Goal: Information Seeking & Learning: Find contact information

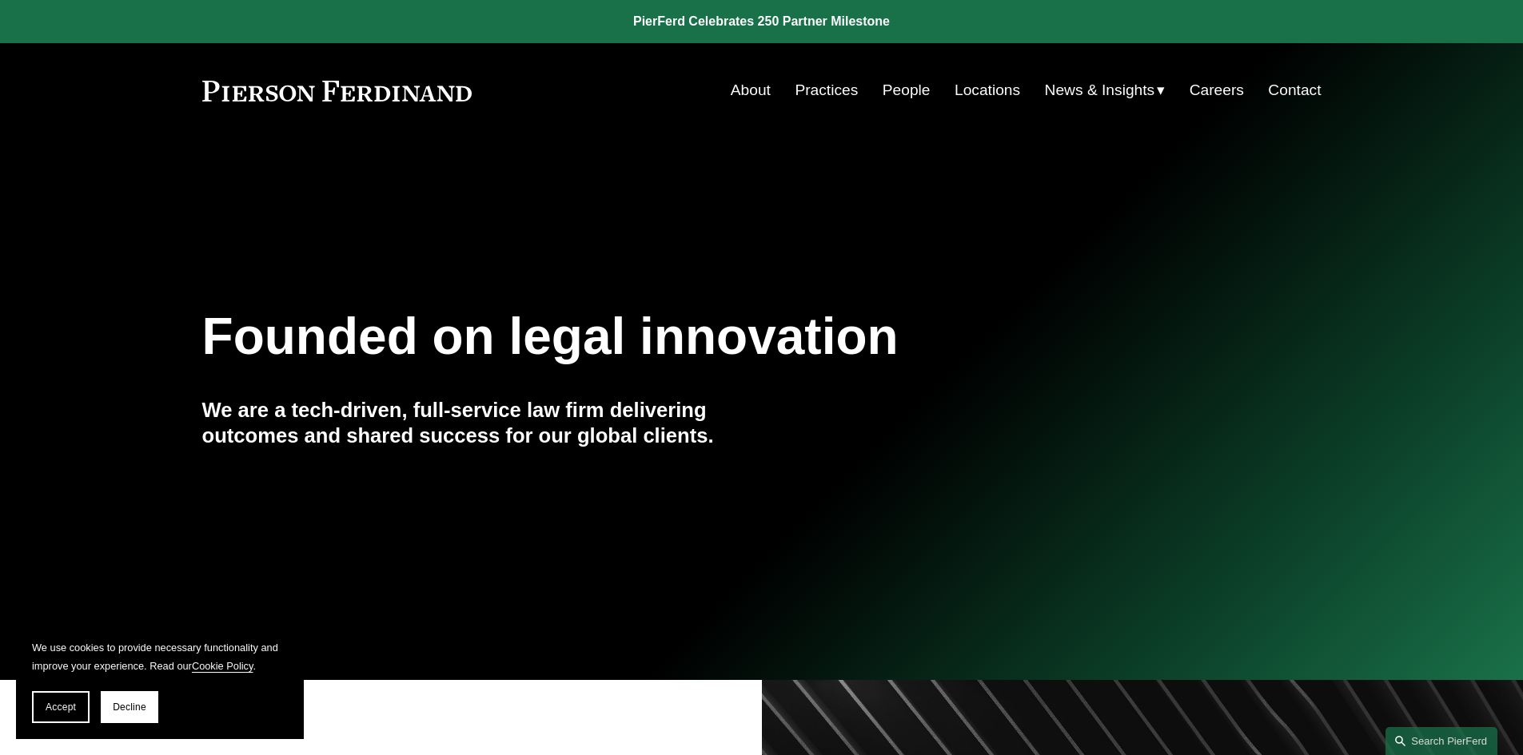
click at [915, 89] on link "People" at bounding box center [907, 90] width 48 height 30
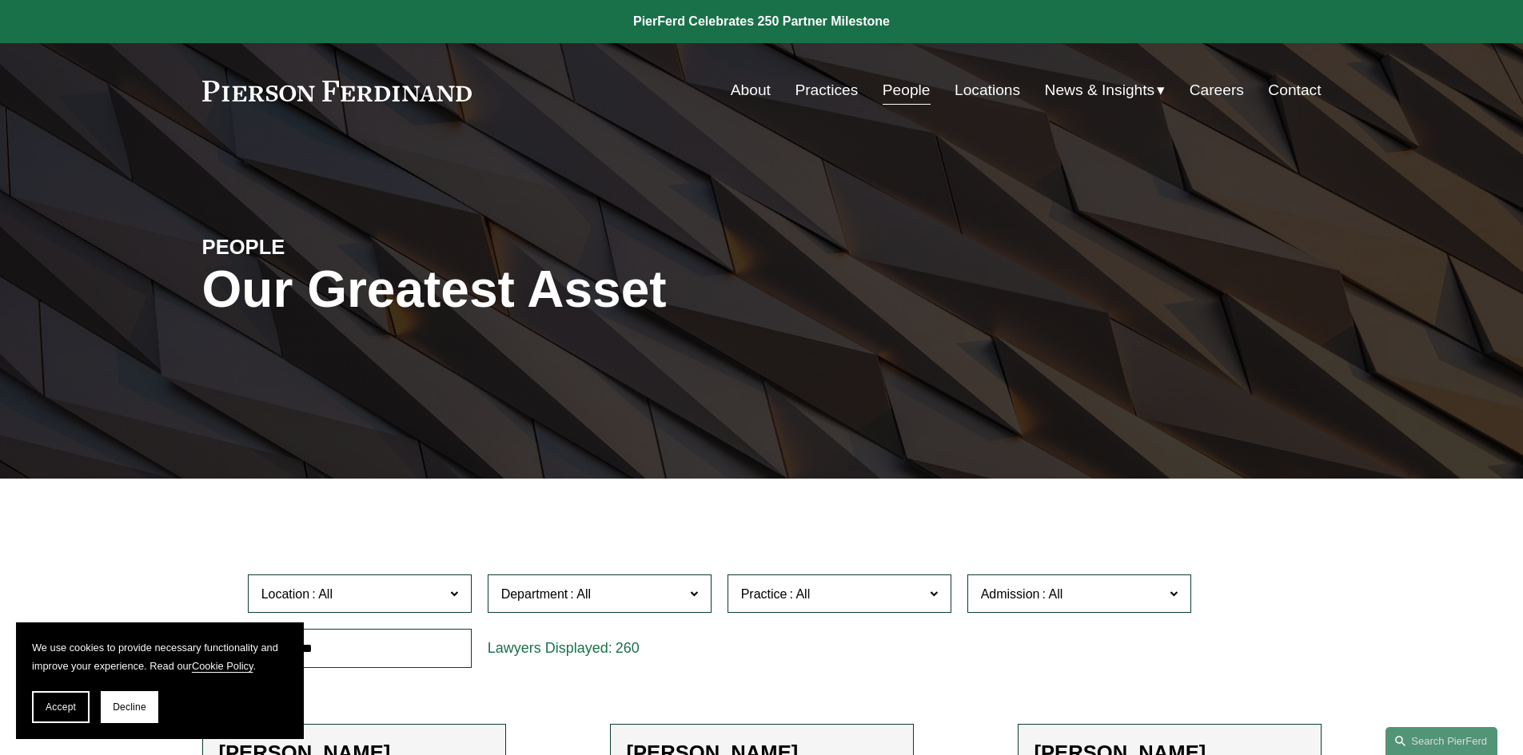
click at [1225, 88] on link "Careers" at bounding box center [1216, 90] width 54 height 30
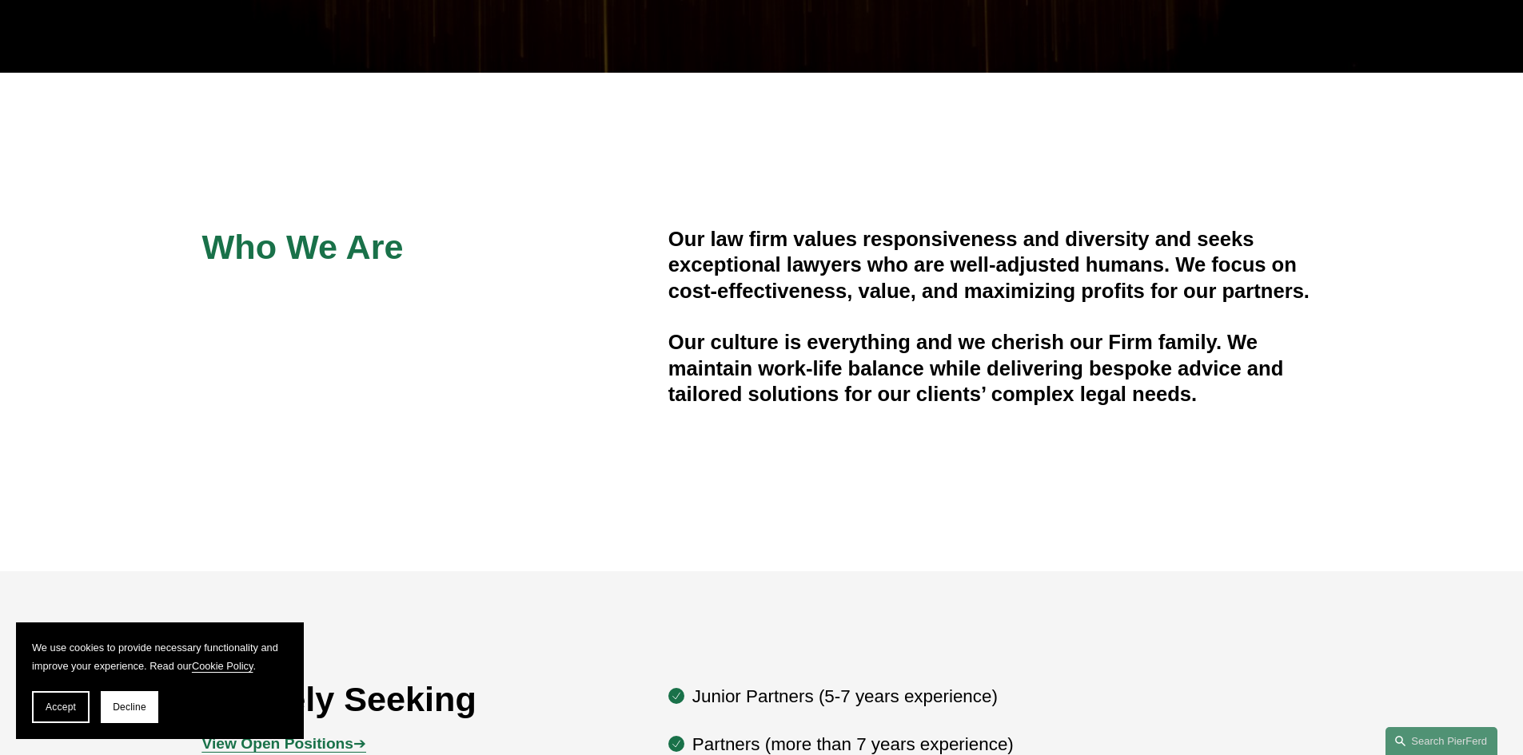
scroll to position [480, 0]
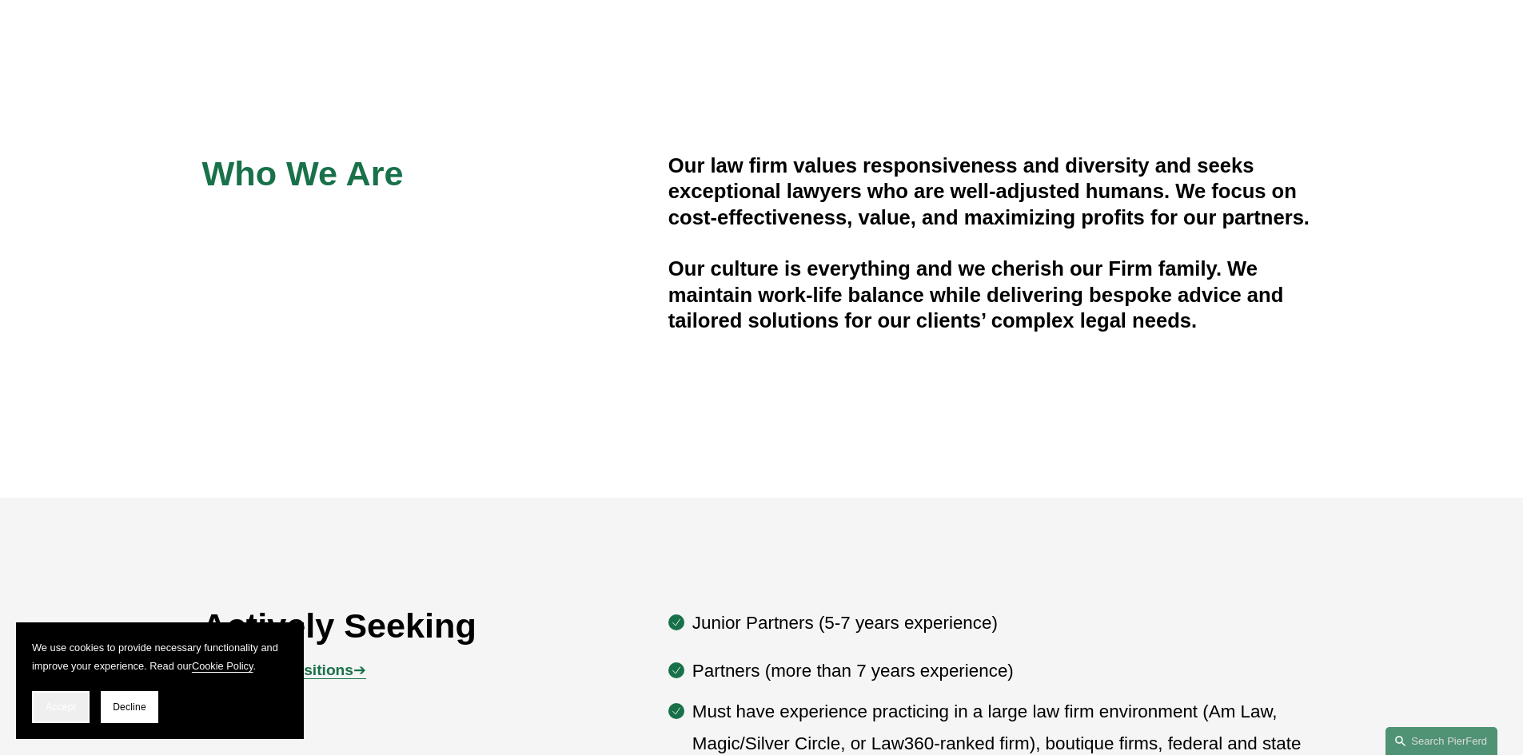
click at [58, 708] on span "Accept" at bounding box center [61, 707] width 30 height 11
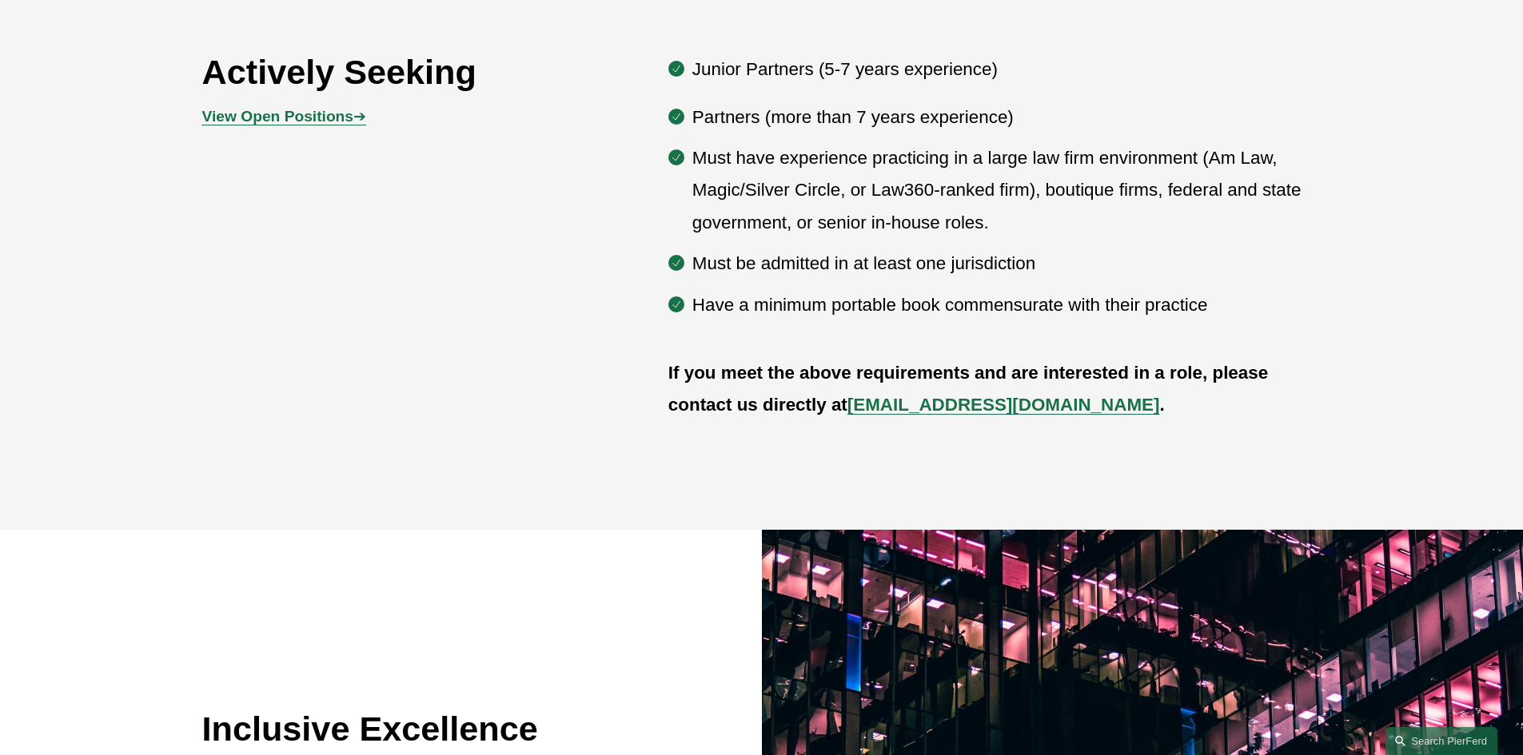
scroll to position [1039, 0]
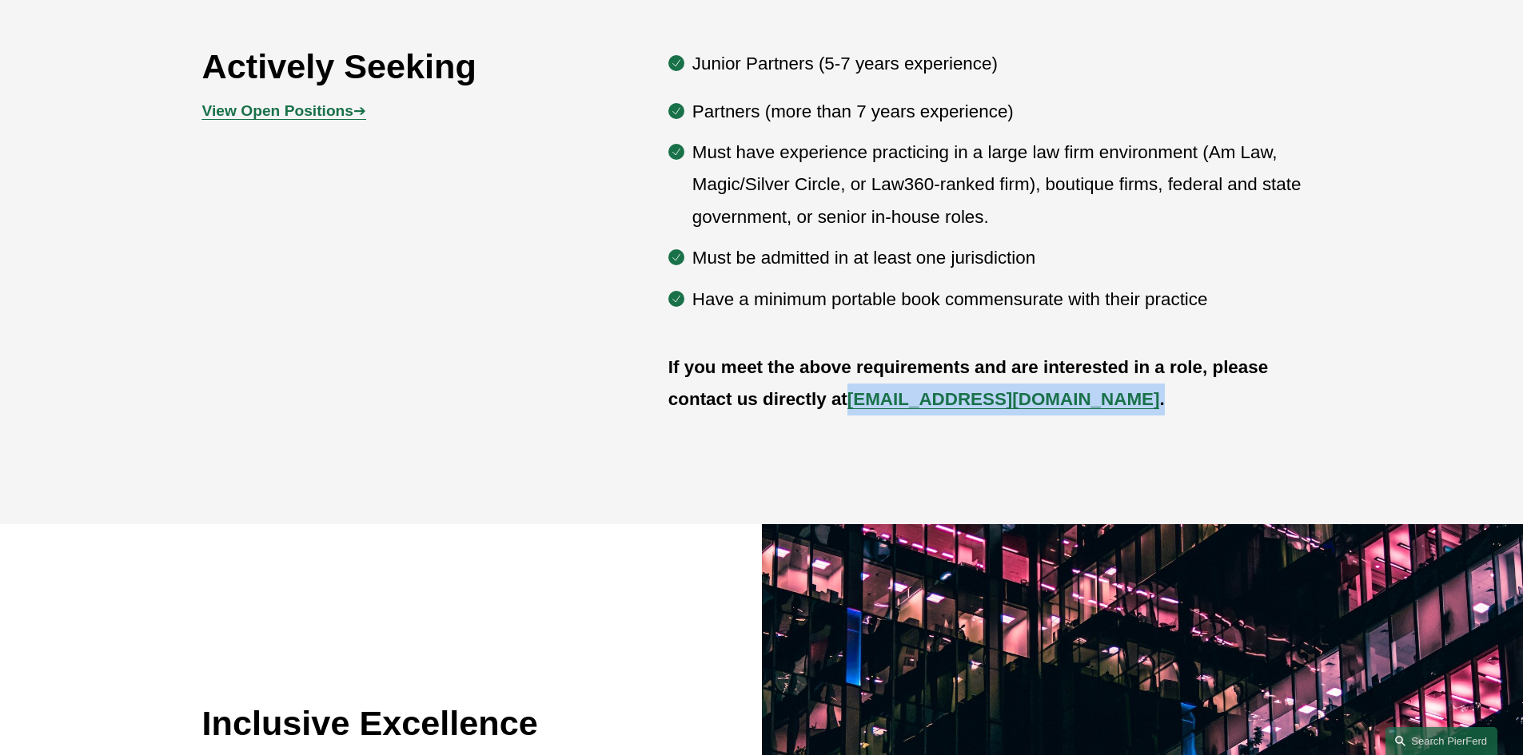
drag, startPoint x: 1052, startPoint y: 398, endPoint x: 852, endPoint y: 402, distance: 199.9
click at [852, 402] on p "If you meet the above requirements and are interested in a role, please contact…" at bounding box center [994, 384] width 653 height 65
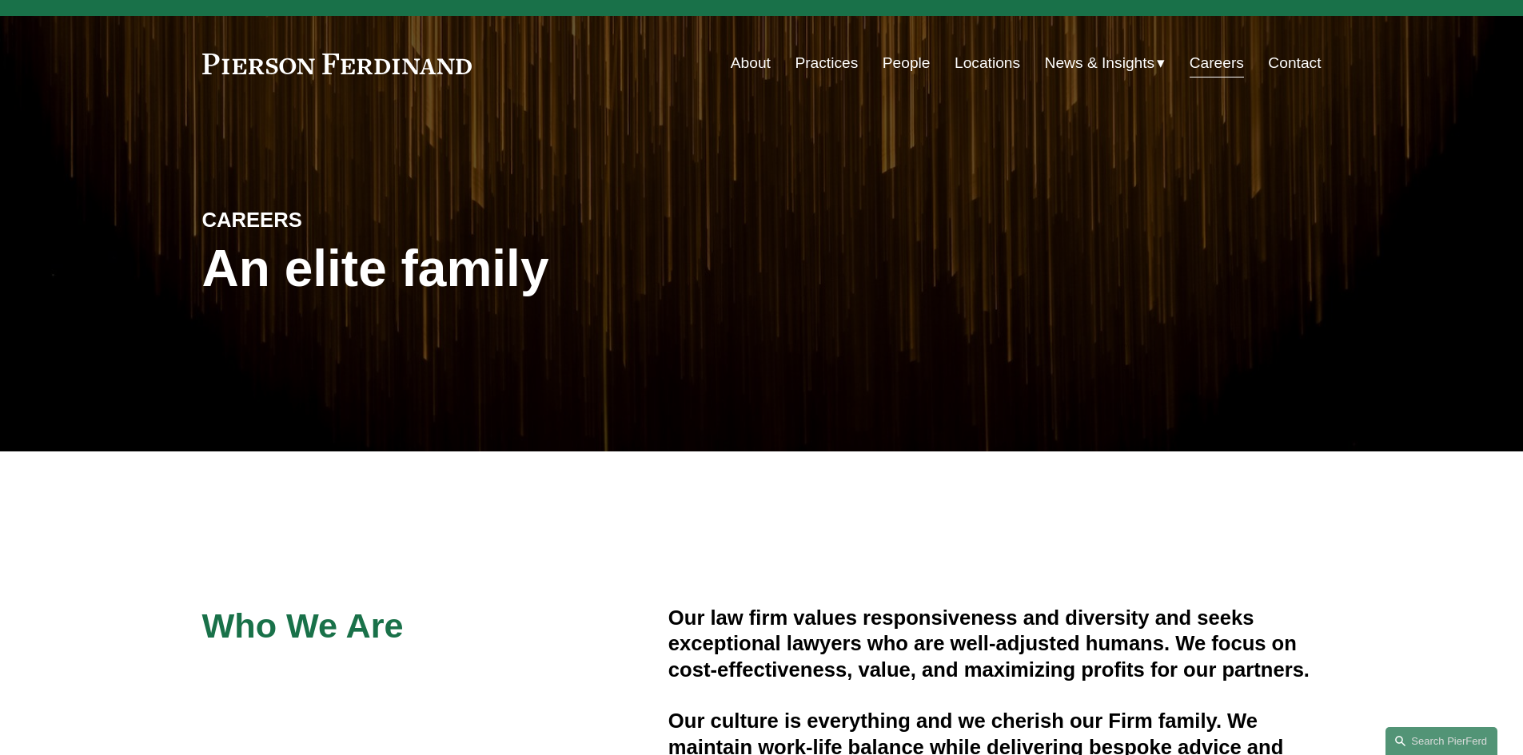
scroll to position [0, 0]
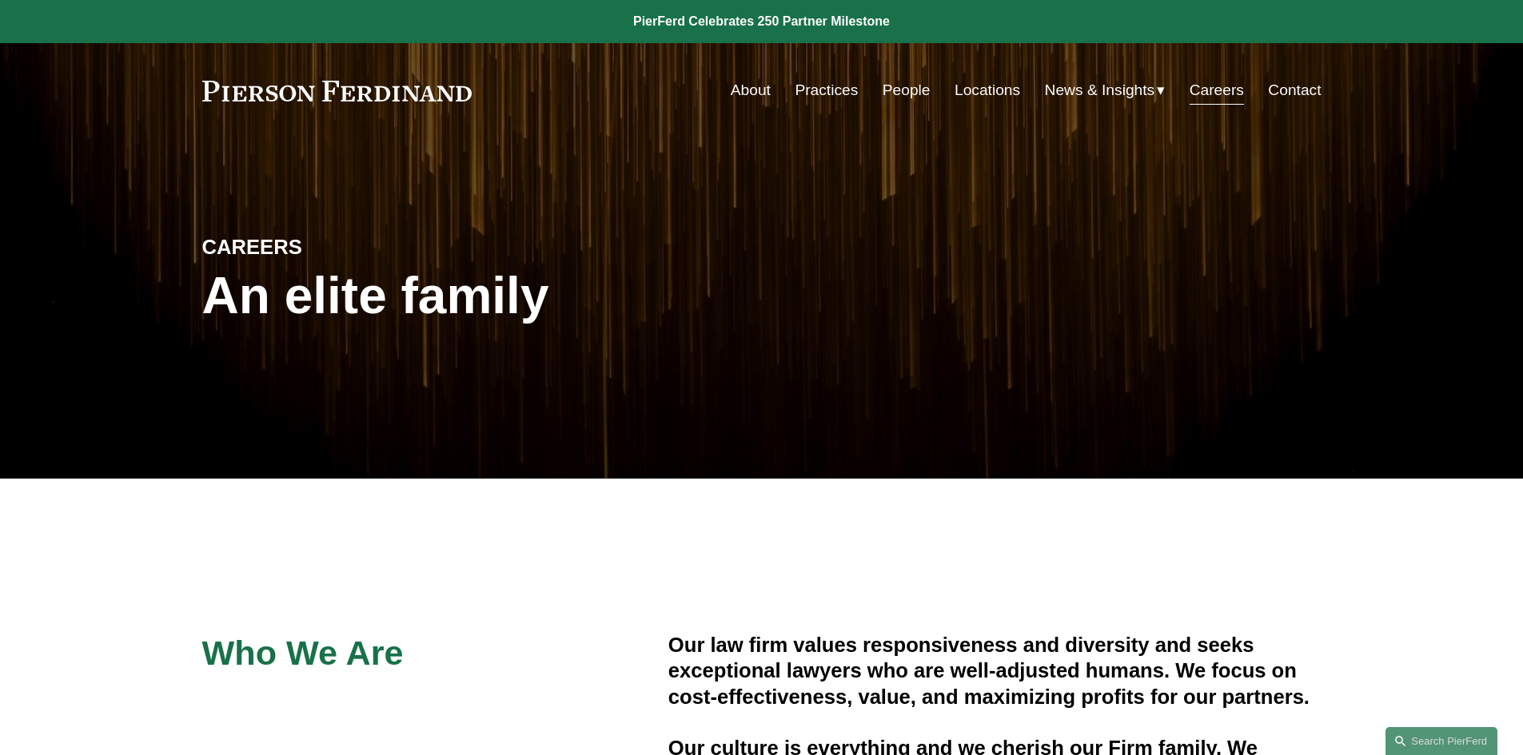
click at [817, 92] on link "Practices" at bounding box center [826, 90] width 63 height 30
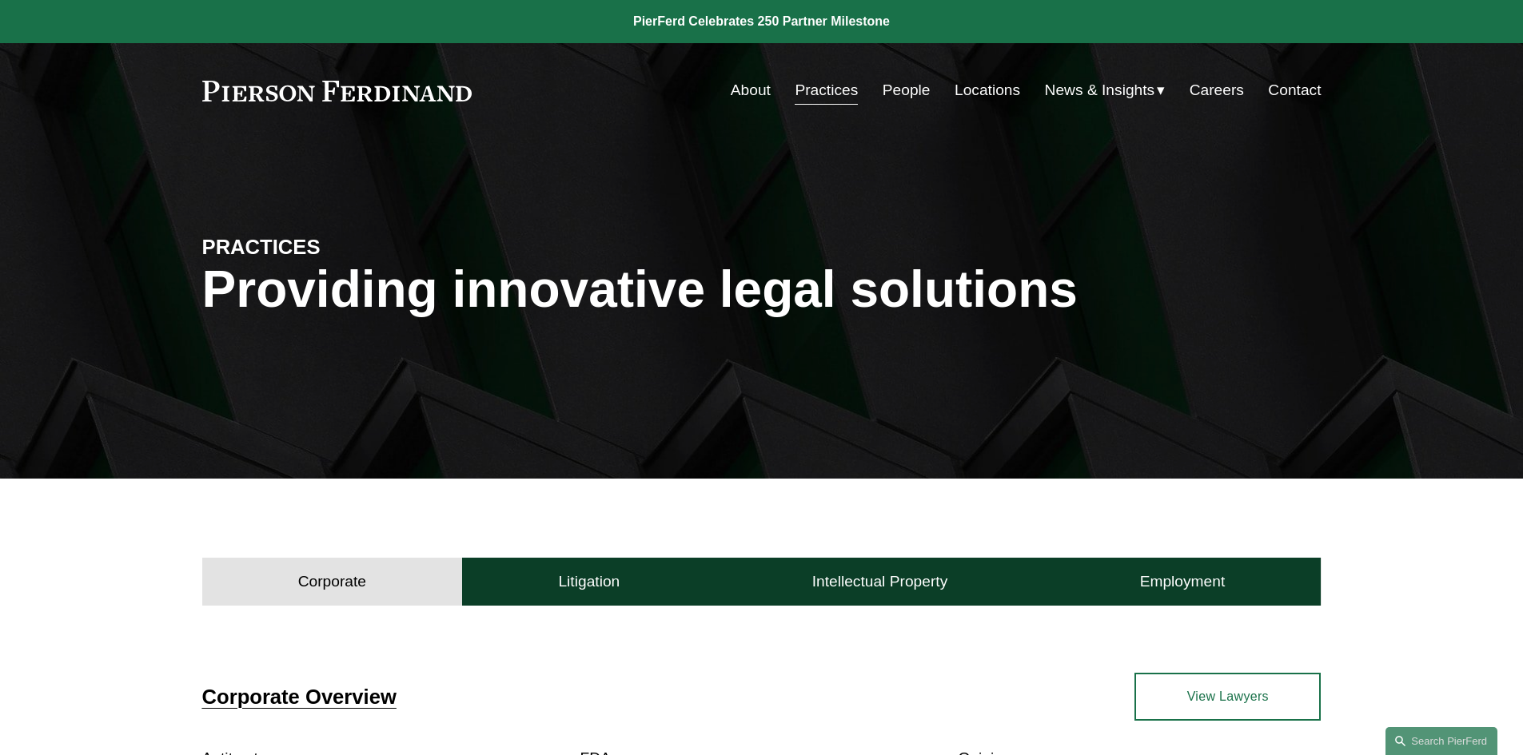
click at [892, 77] on link "People" at bounding box center [907, 90] width 48 height 30
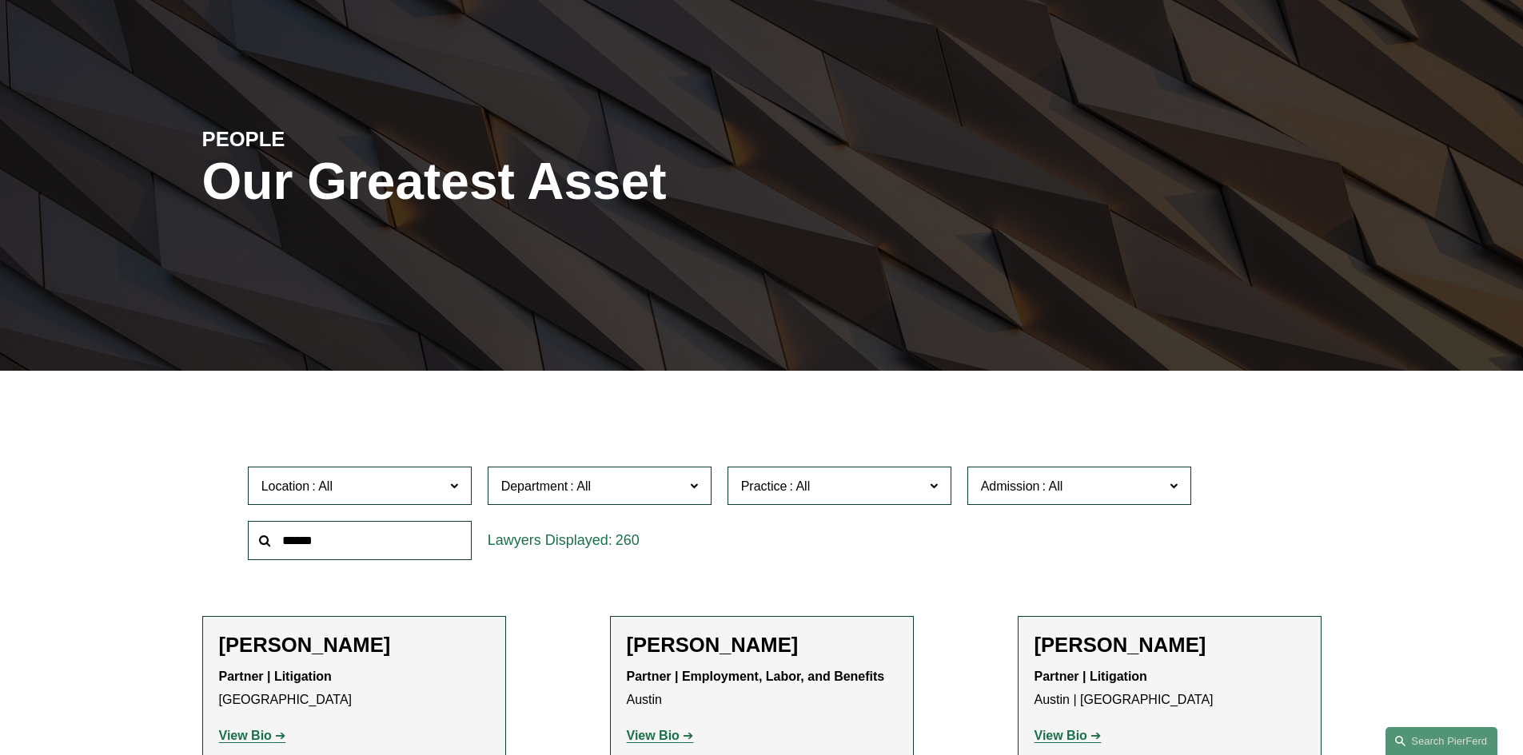
scroll to position [480, 0]
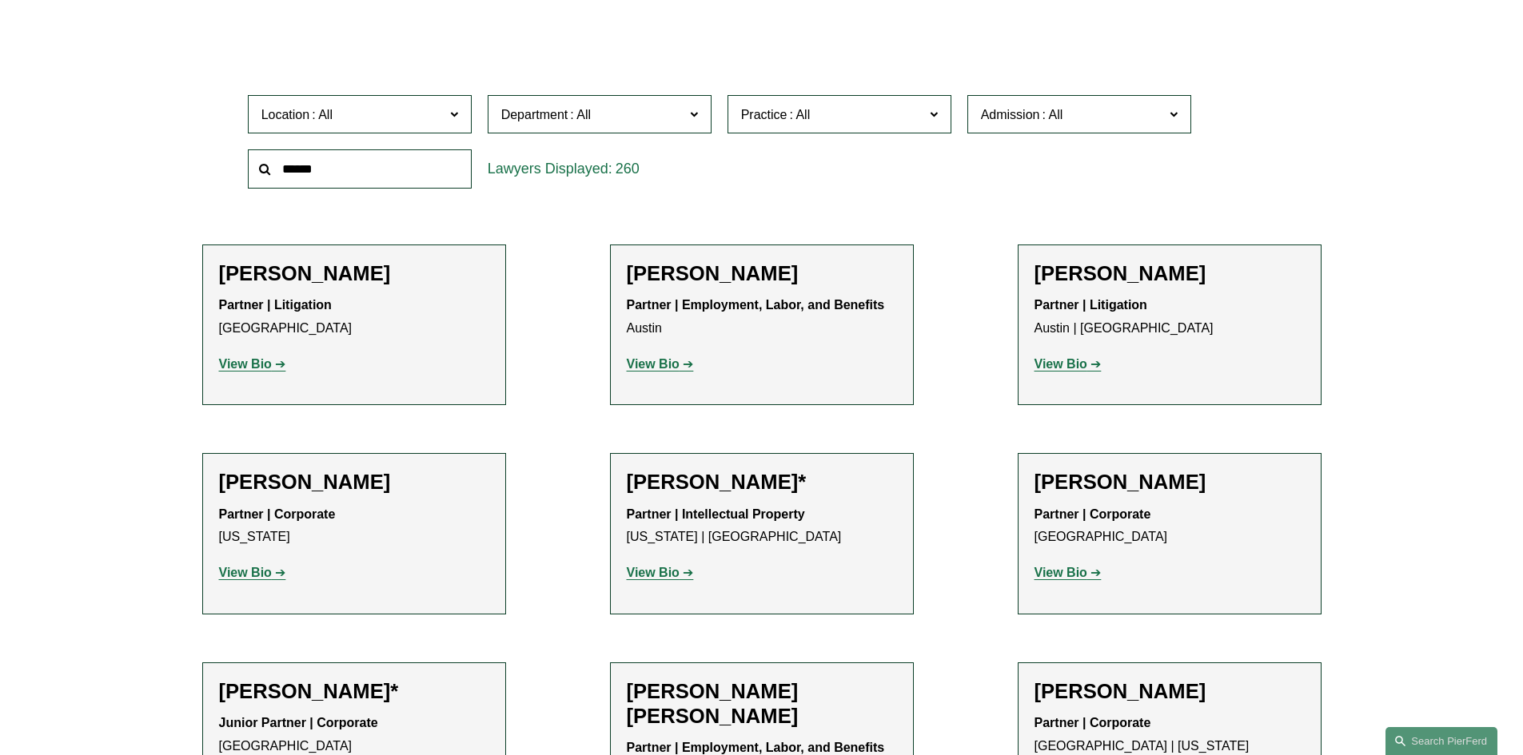
click at [430, 124] on span "Location" at bounding box center [352, 115] width 183 height 22
click at [0, 0] on link "[GEOGRAPHIC_DATA]" at bounding box center [0, 0] width 0 height 0
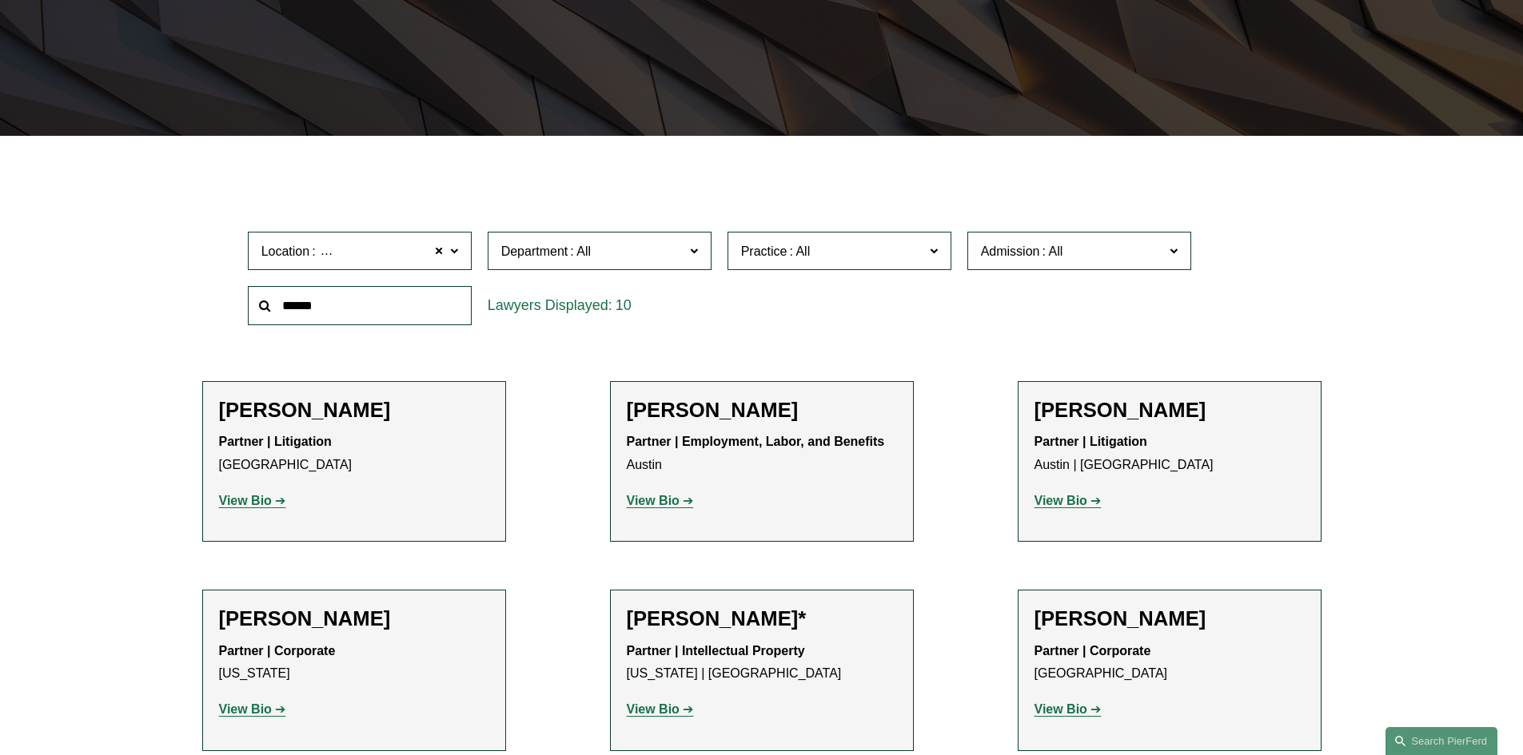
scroll to position [320, 0]
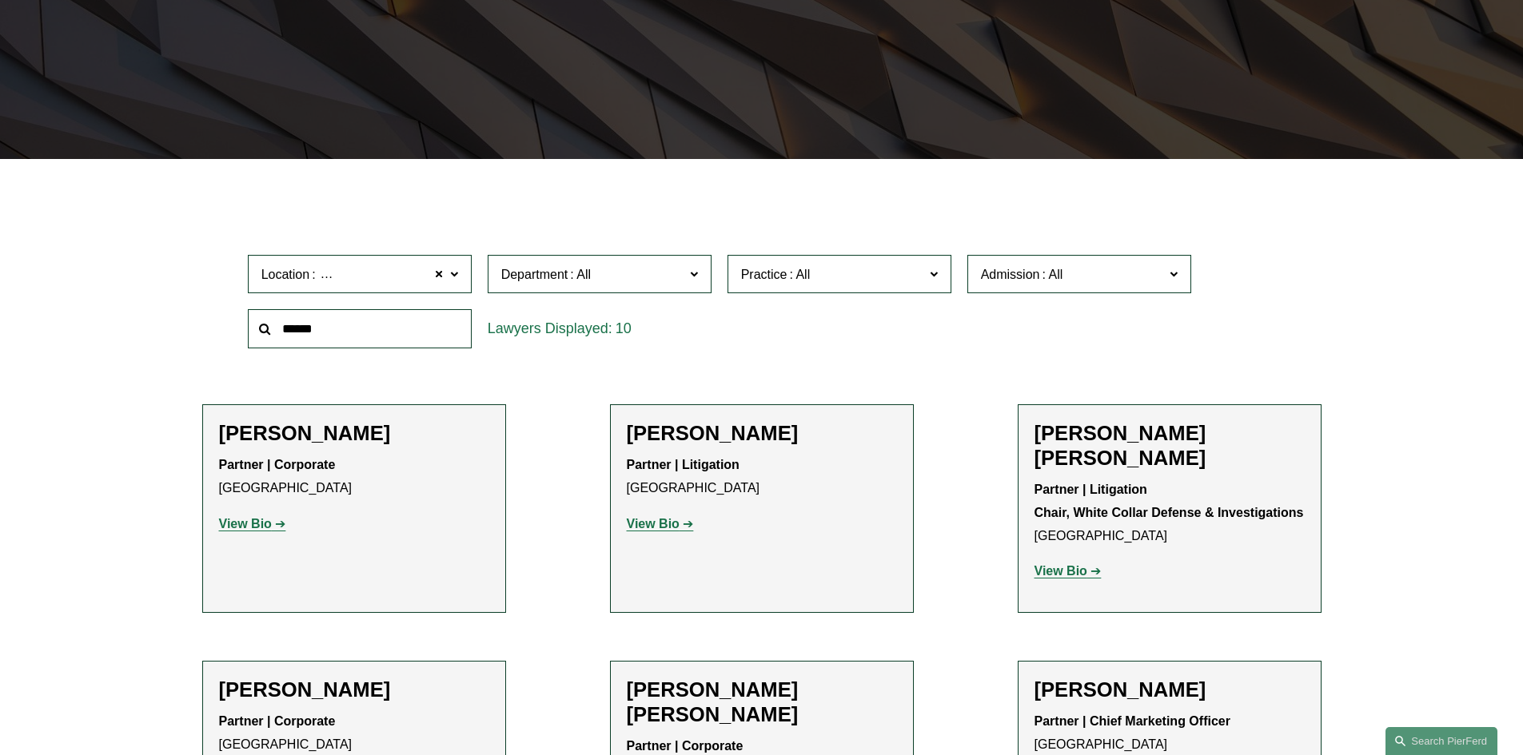
drag, startPoint x: 627, startPoint y: 533, endPoint x: 556, endPoint y: 400, distance: 150.9
click at [556, 400] on ul "Filter Location Tampa Tampa All Atlanta Austin Boston Charlotte Chicago Cincinn…" at bounding box center [761, 744] width 1210 height 1090
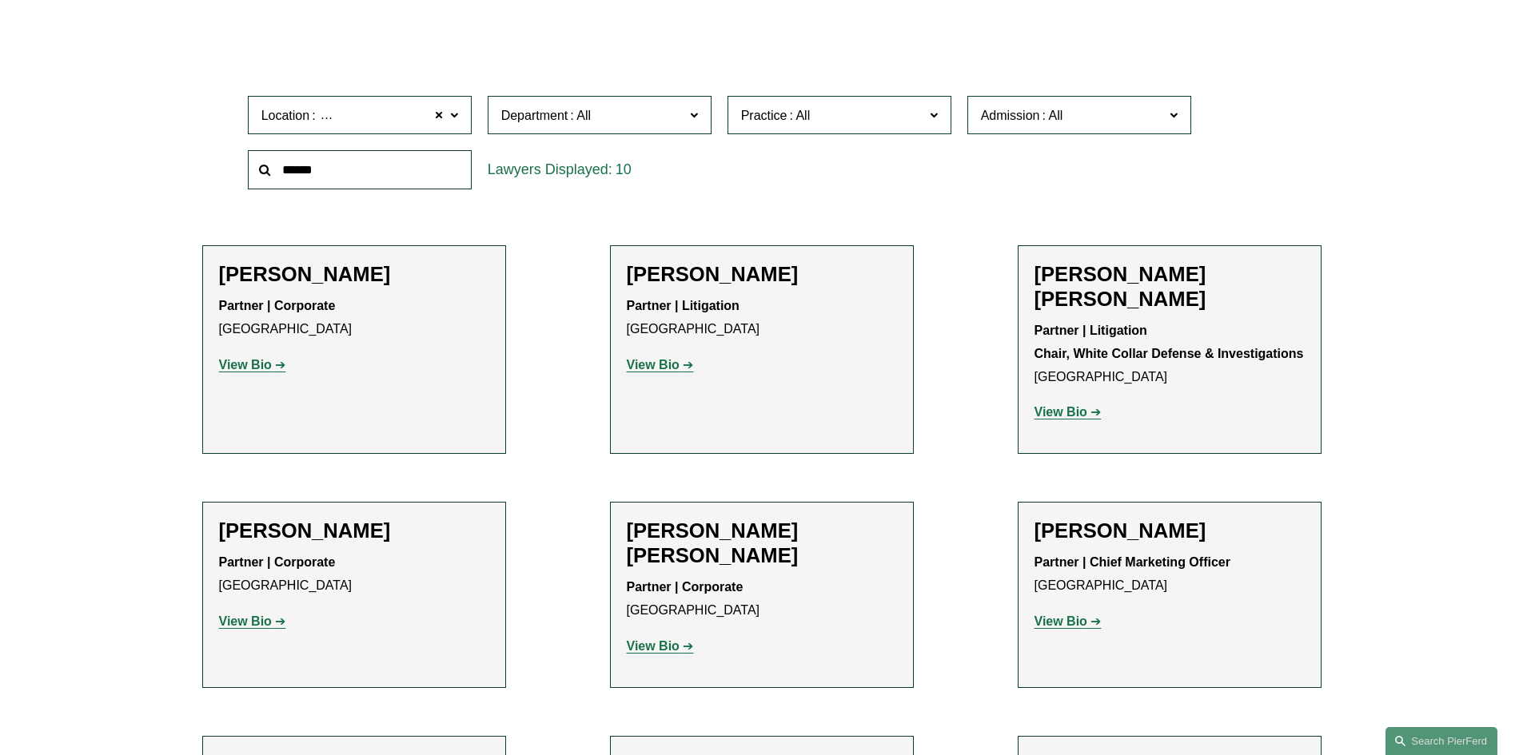
scroll to position [480, 0]
